Goal: Information Seeking & Learning: Learn about a topic

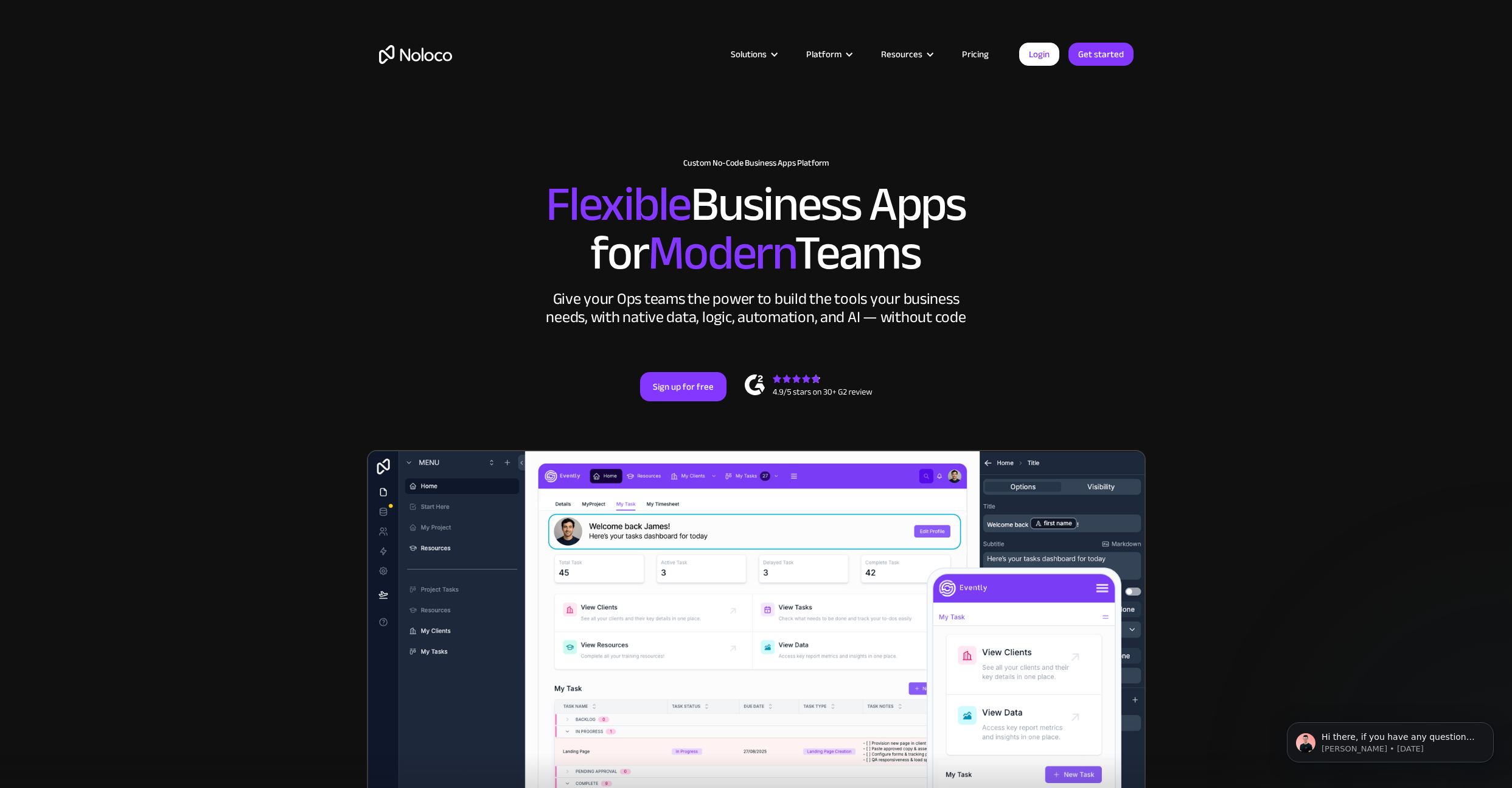
click at [970, 51] on link "Pricing" at bounding box center [975, 54] width 57 height 16
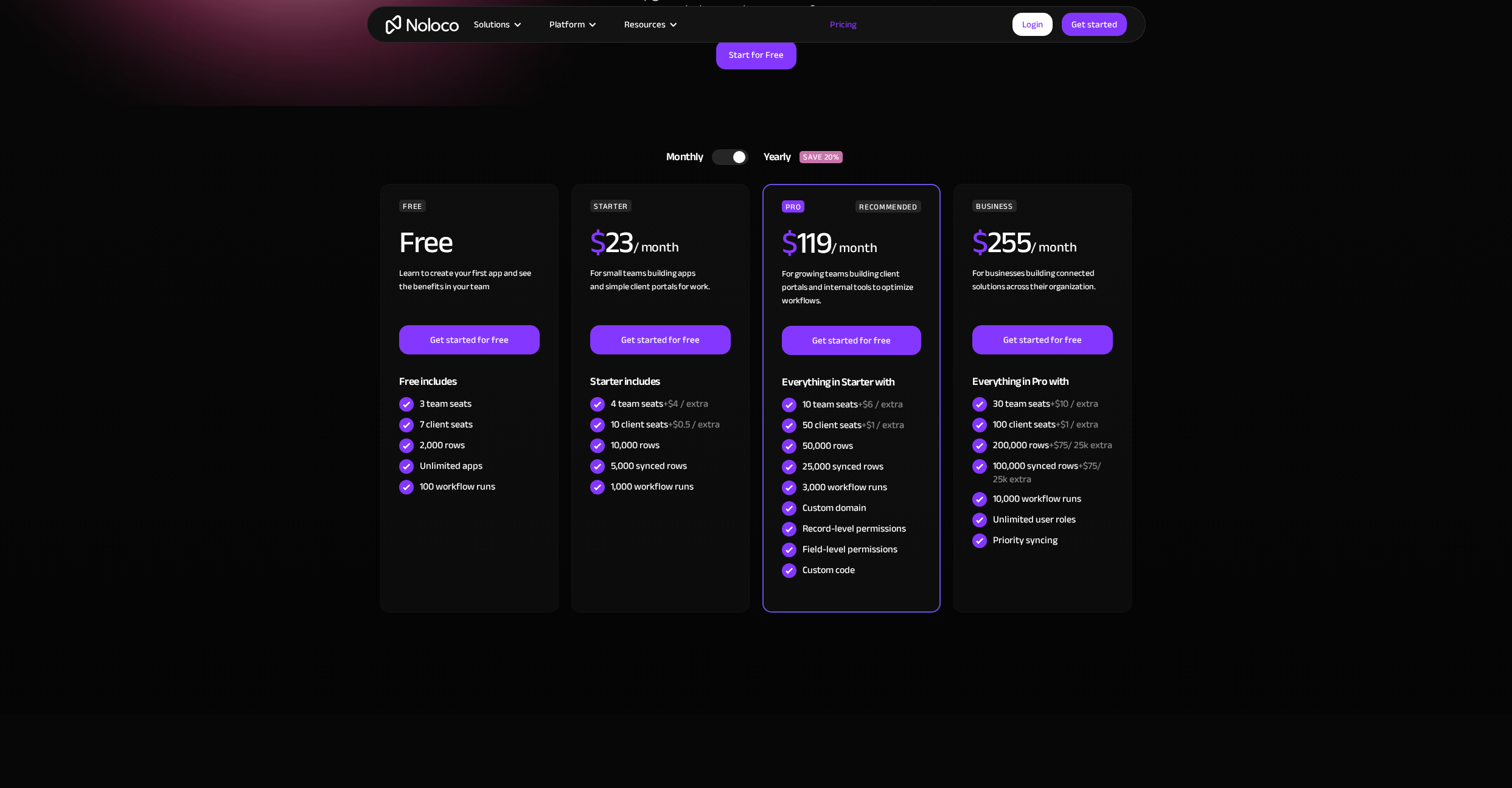
scroll to position [165, 0]
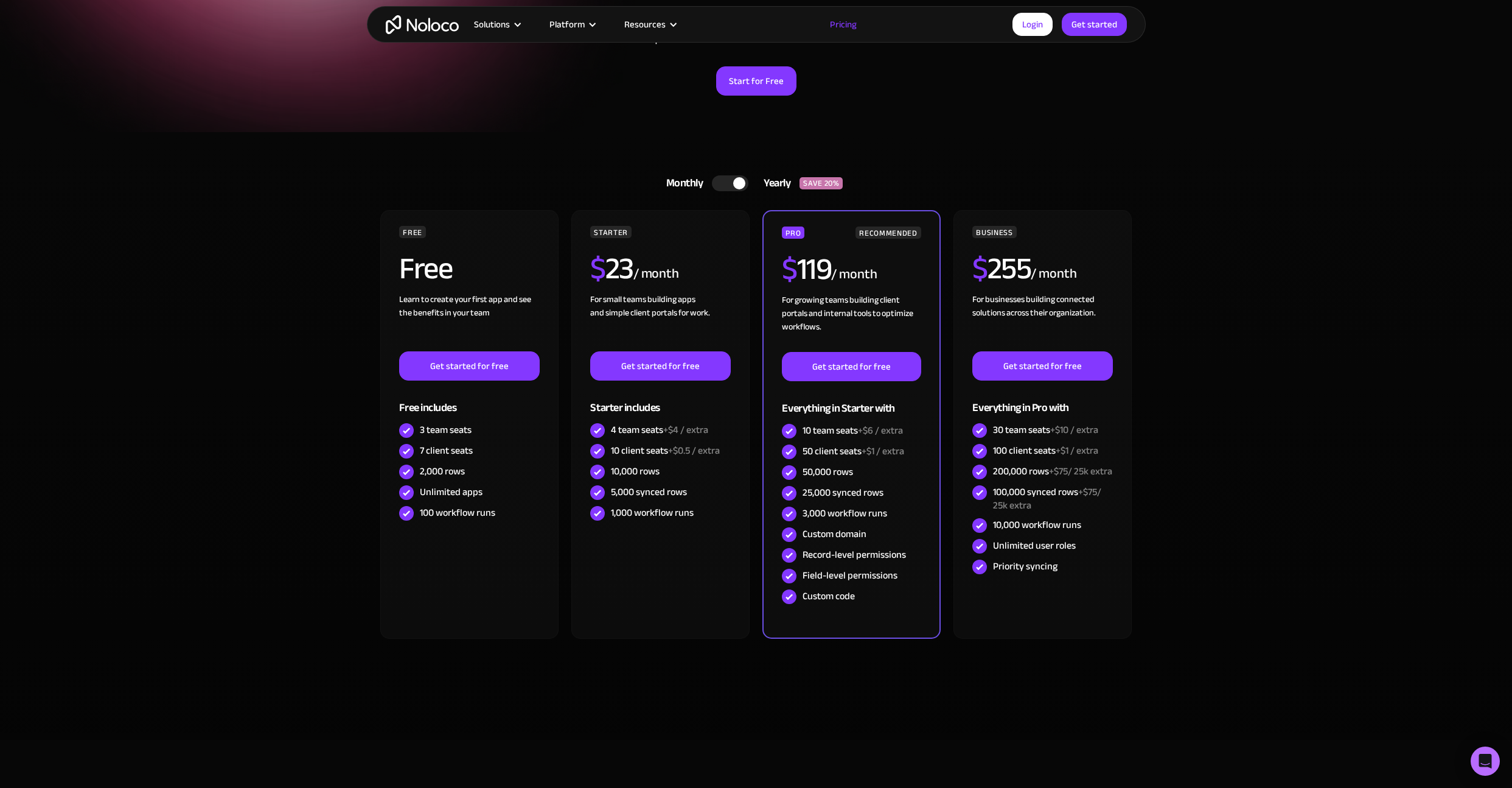
click at [731, 182] on div at bounding box center [729, 183] width 36 height 16
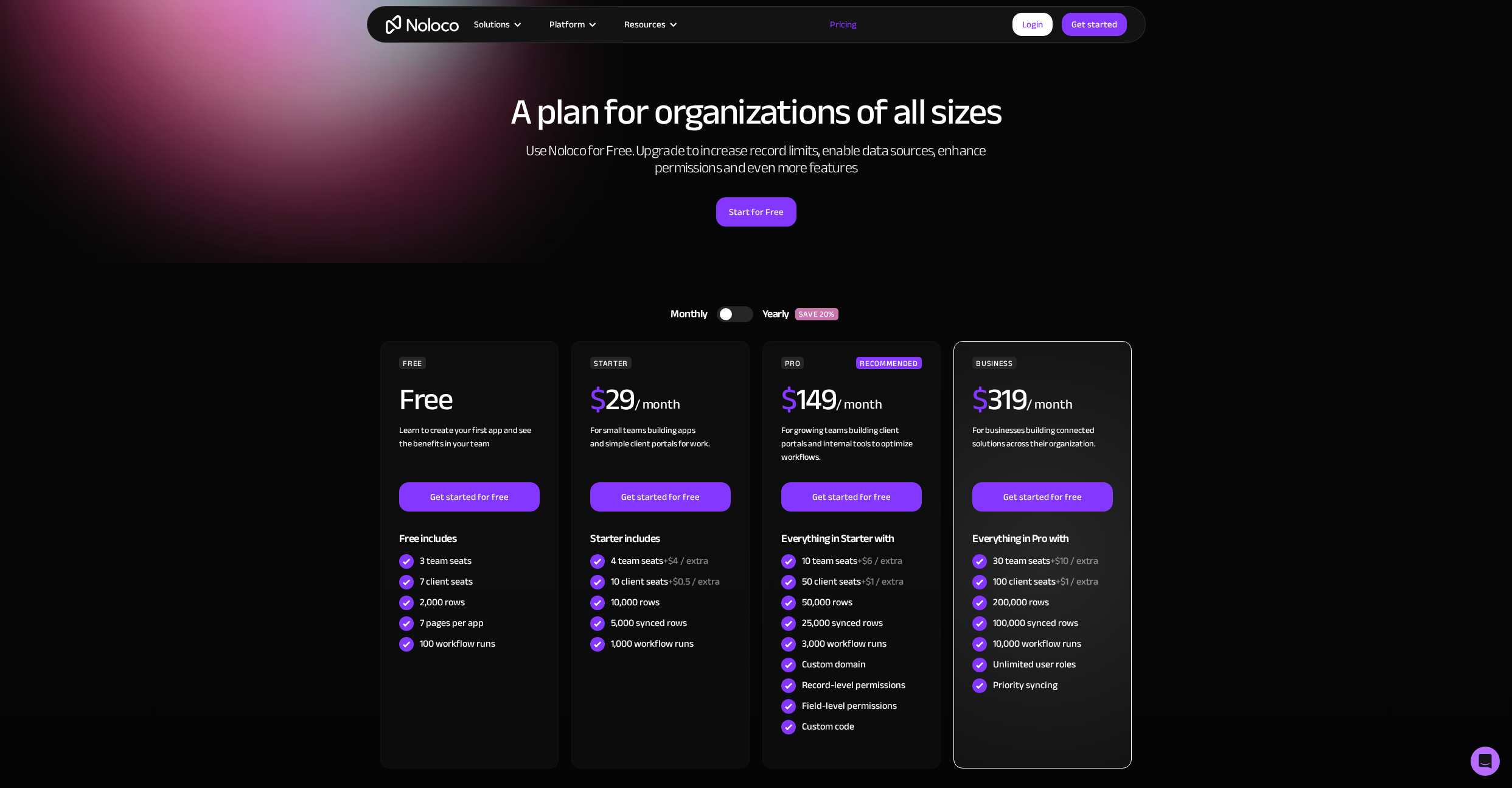
scroll to position [0, 0]
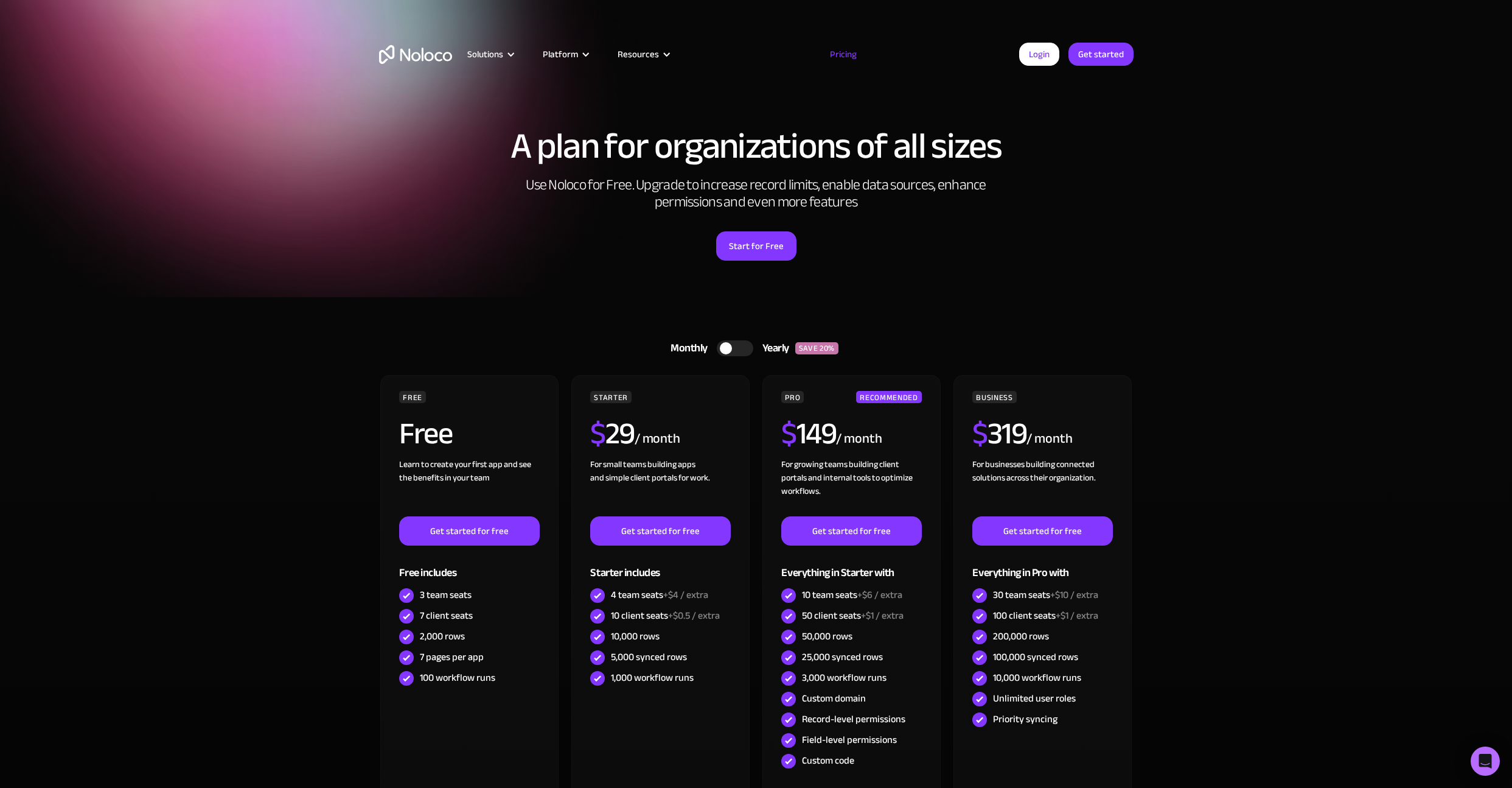
click at [426, 43] on div "Solutions Use Cases Business Types Project Management Keep track of customers, …" at bounding box center [756, 54] width 779 height 47
click at [430, 67] on div "Solutions Use Cases Business Types Project Management Keep track of customers, …" at bounding box center [756, 54] width 779 height 47
click at [432, 63] on img "home" at bounding box center [415, 54] width 73 height 19
click at [432, 62] on img "home" at bounding box center [415, 54] width 73 height 19
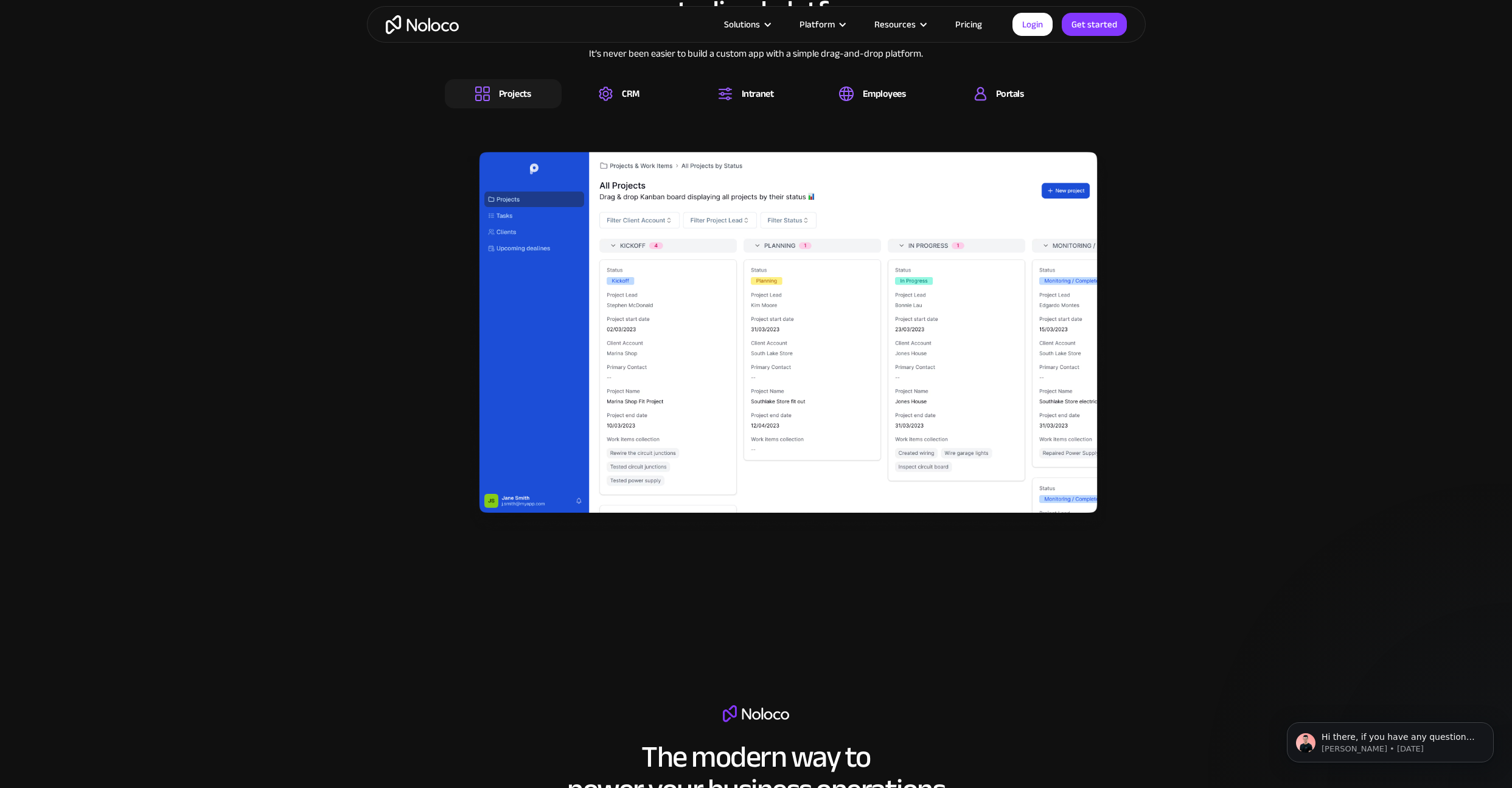
scroll to position [1975, 0]
